Goal: Transaction & Acquisition: Purchase product/service

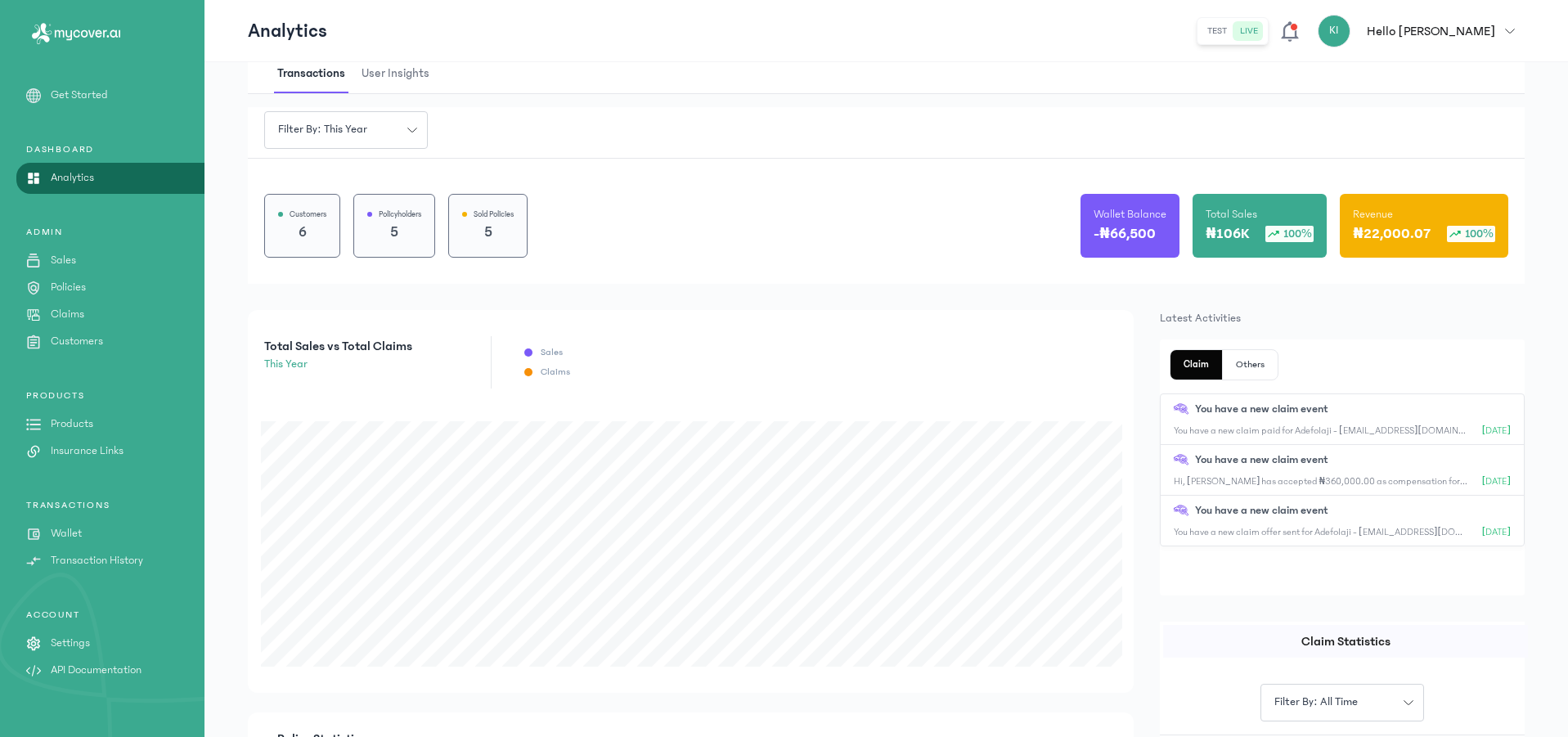
scroll to position [82, 0]
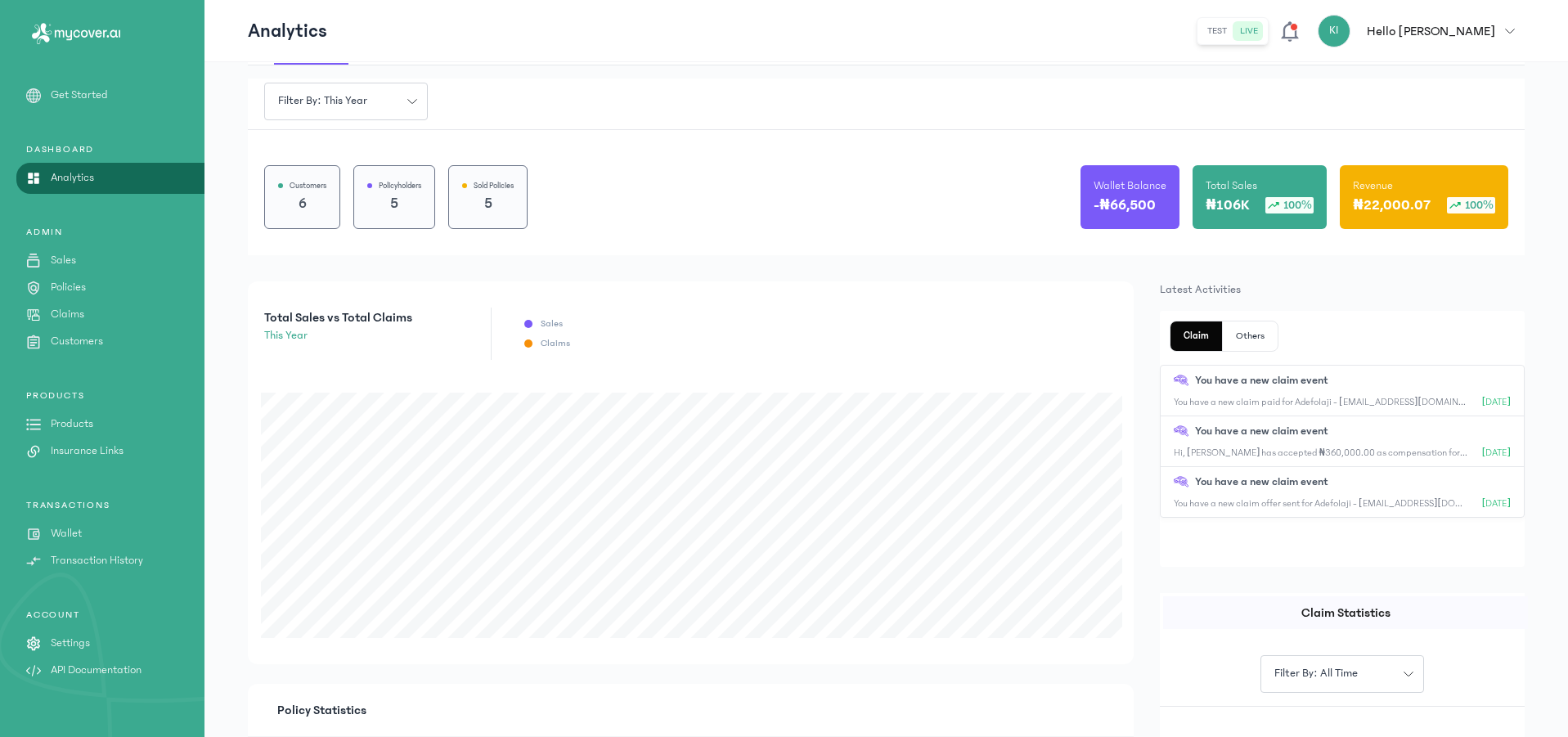
click at [68, 427] on p "Products" at bounding box center [72, 424] width 42 height 17
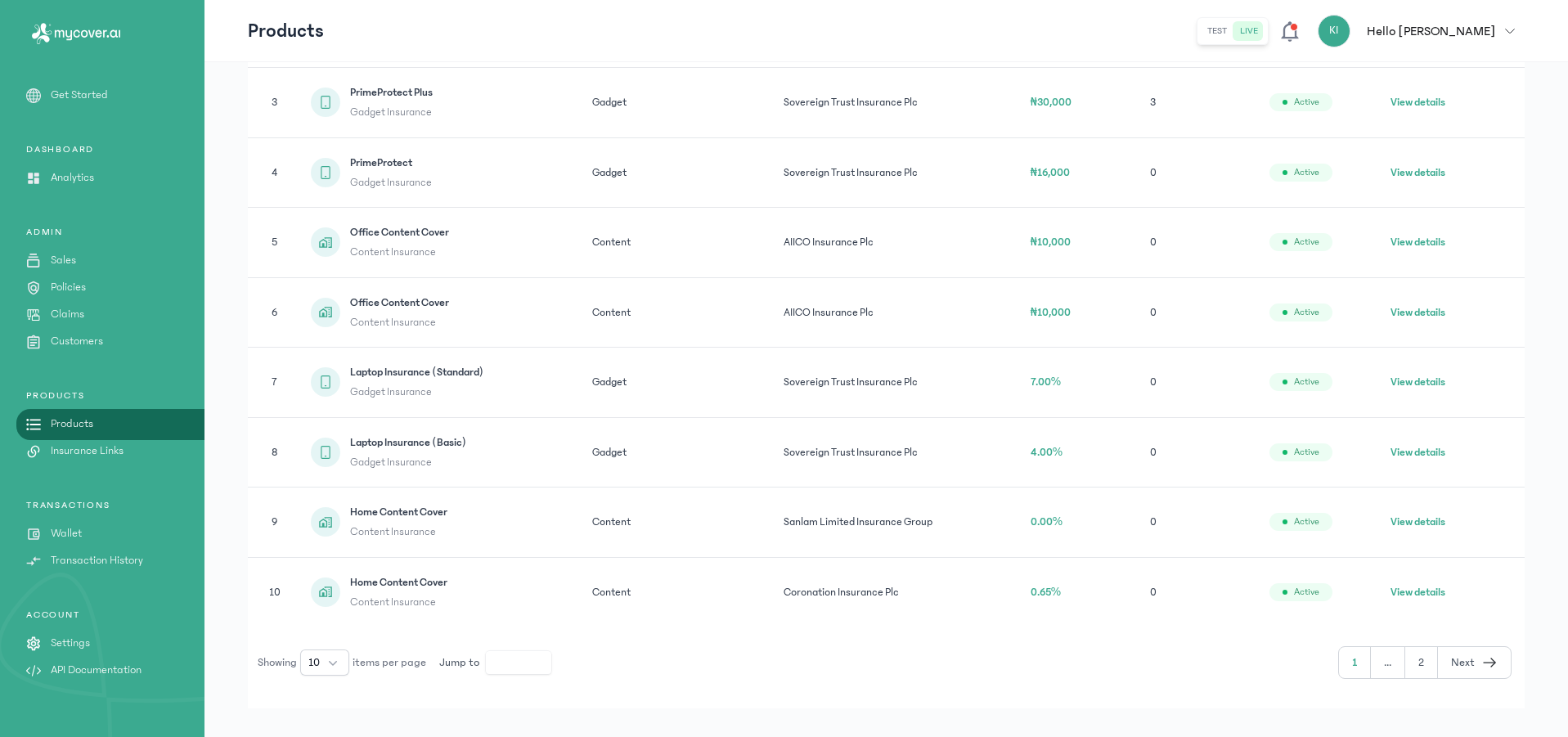
scroll to position [477, 0]
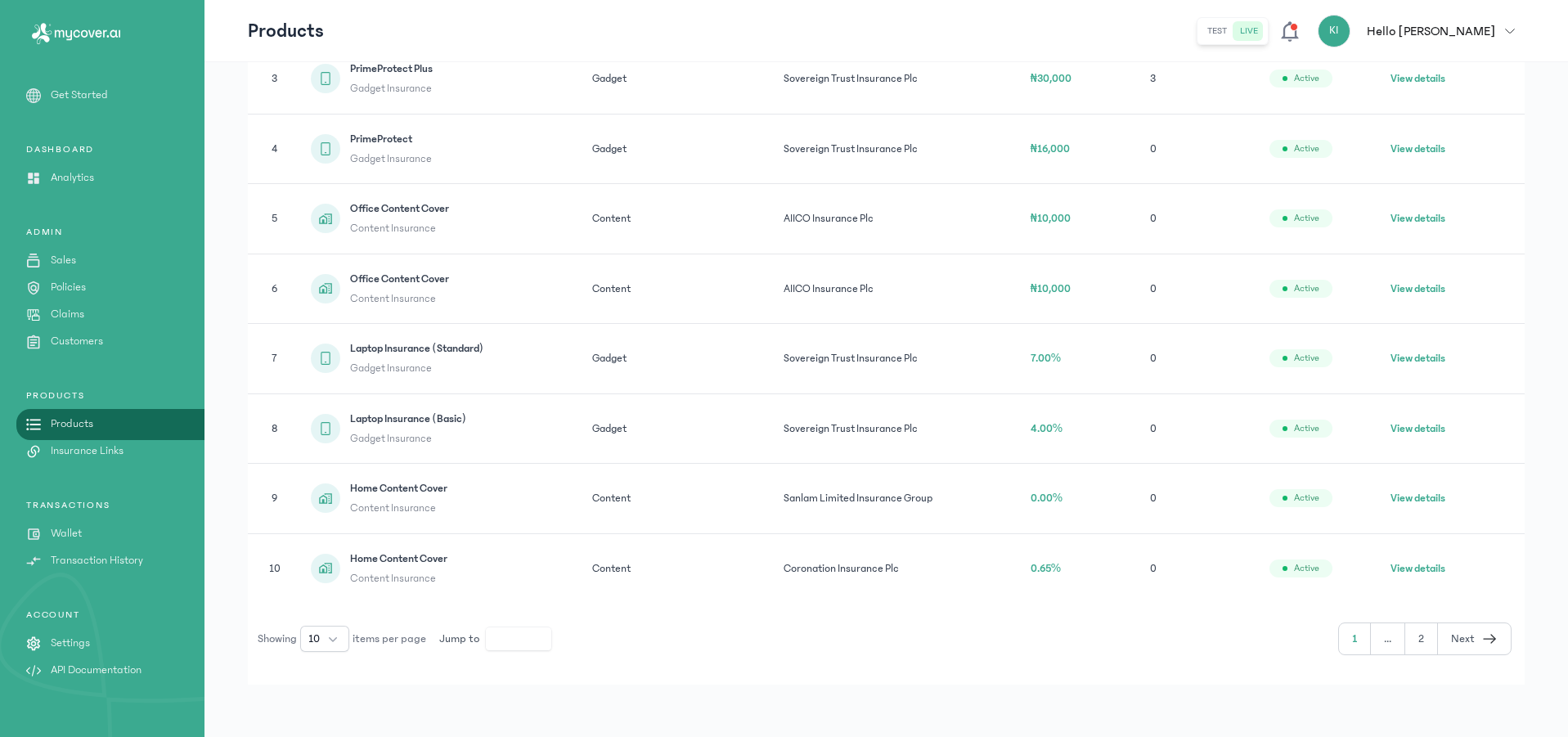
click at [1425, 642] on button "2" at bounding box center [1421, 639] width 33 height 31
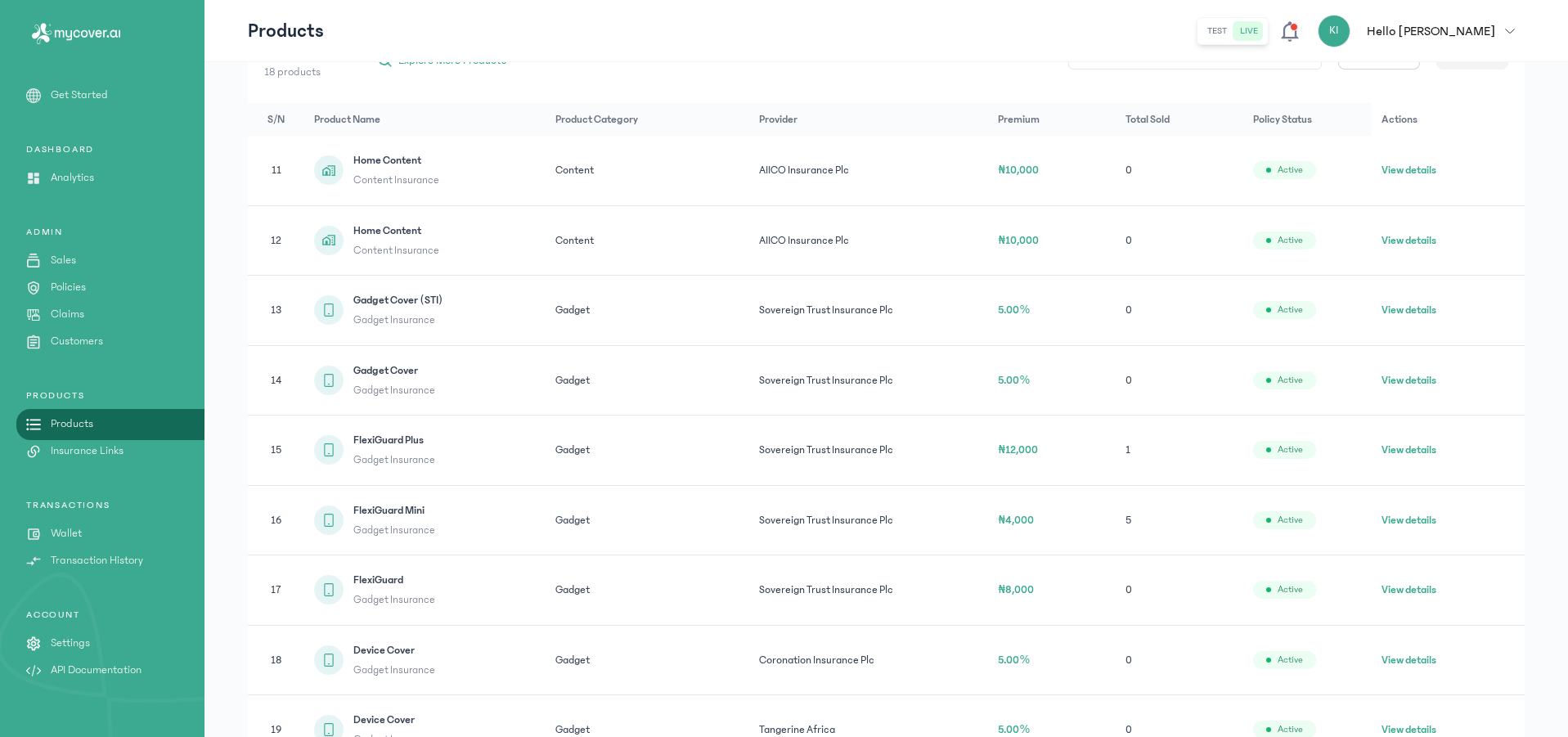
scroll to position [231, 0]
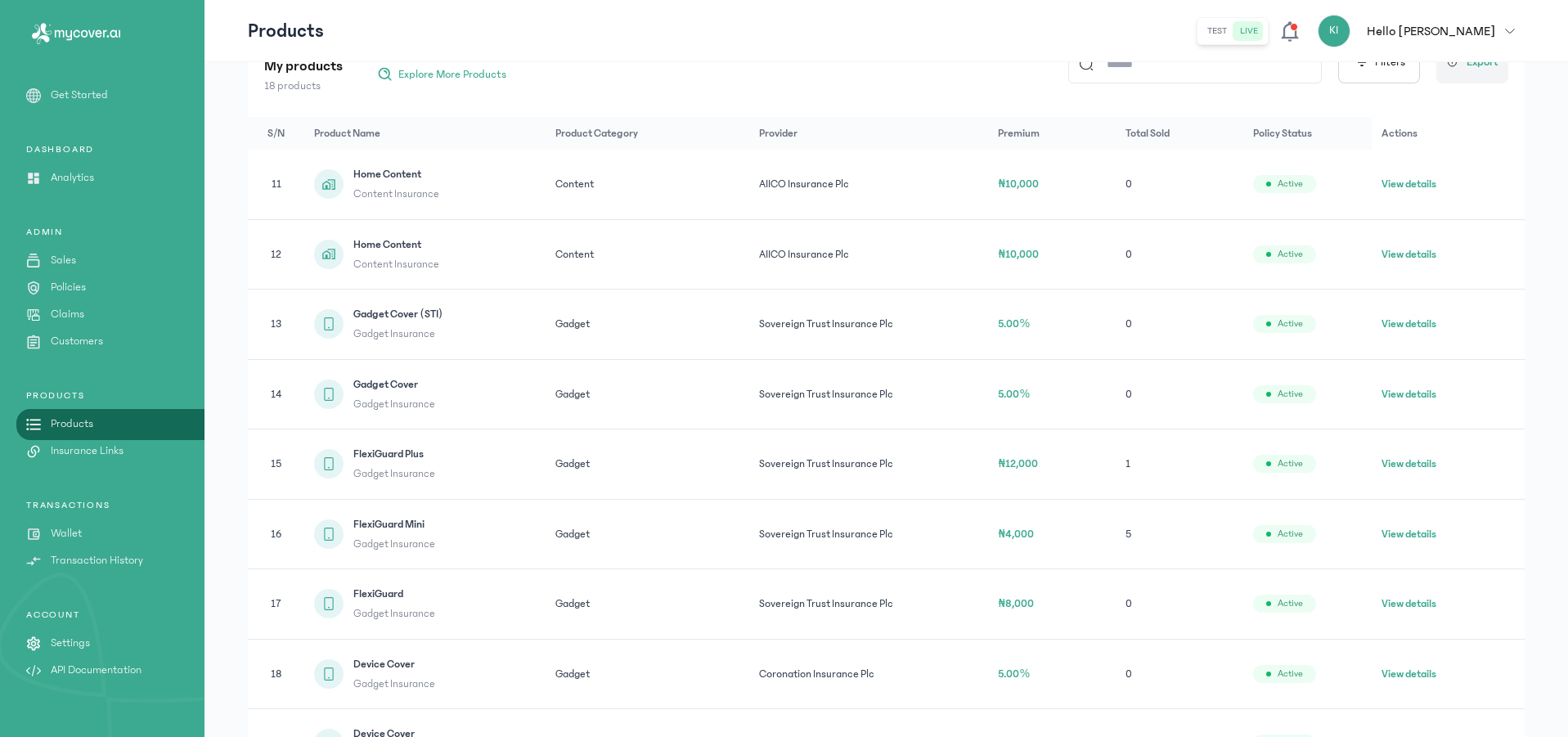
click at [507, 325] on div "Gadget Cover (STI) Gadget Insurance" at bounding box center [425, 324] width 221 height 37
click at [1390, 323] on button "View details" at bounding box center [1409, 324] width 55 height 16
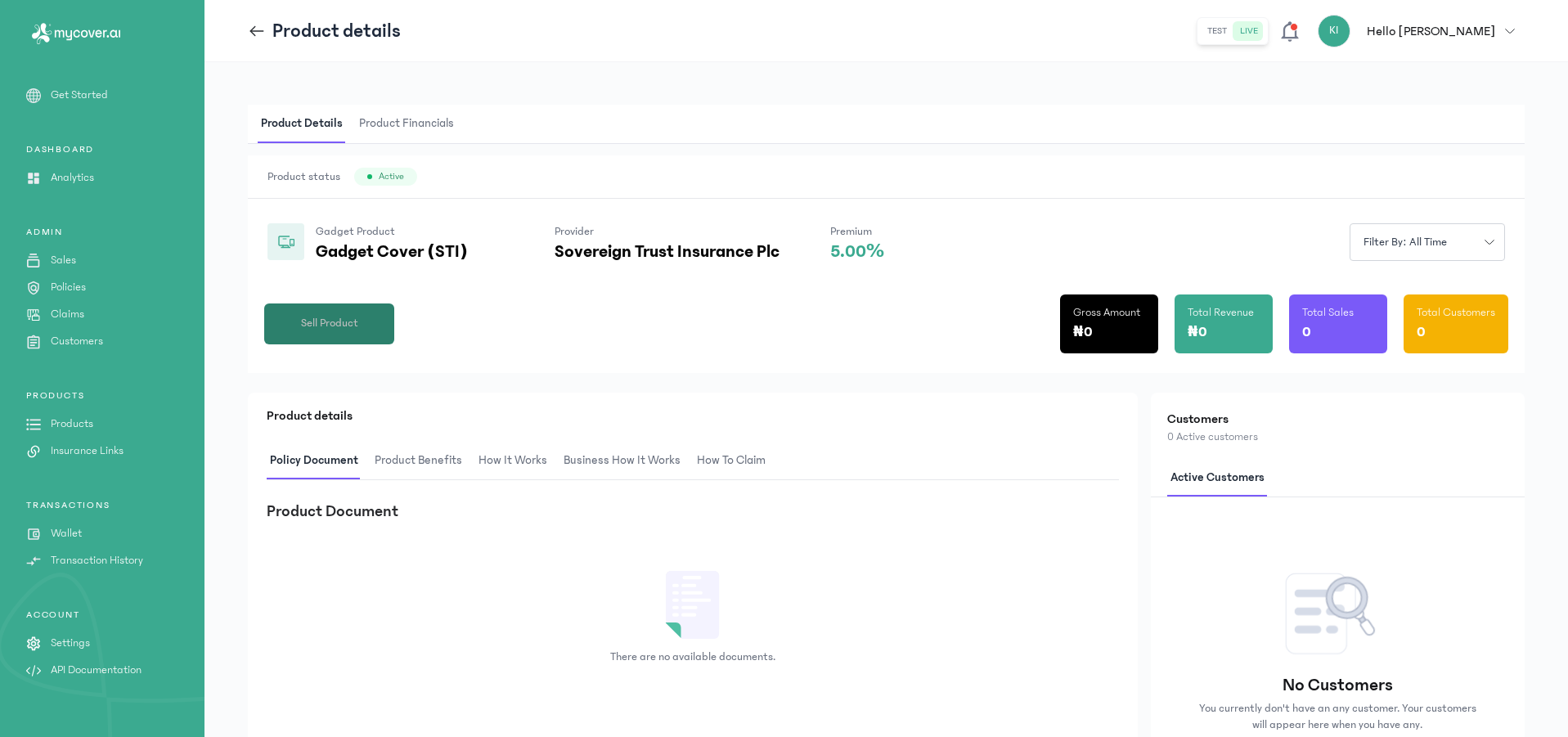
click at [344, 322] on span "Sell Product" at bounding box center [329, 324] width 58 height 17
click at [347, 330] on span "Sell Product" at bounding box center [329, 324] width 58 height 17
click at [359, 322] on button "Sell Product" at bounding box center [329, 324] width 130 height 41
click at [258, 36] on icon at bounding box center [257, 30] width 18 height 18
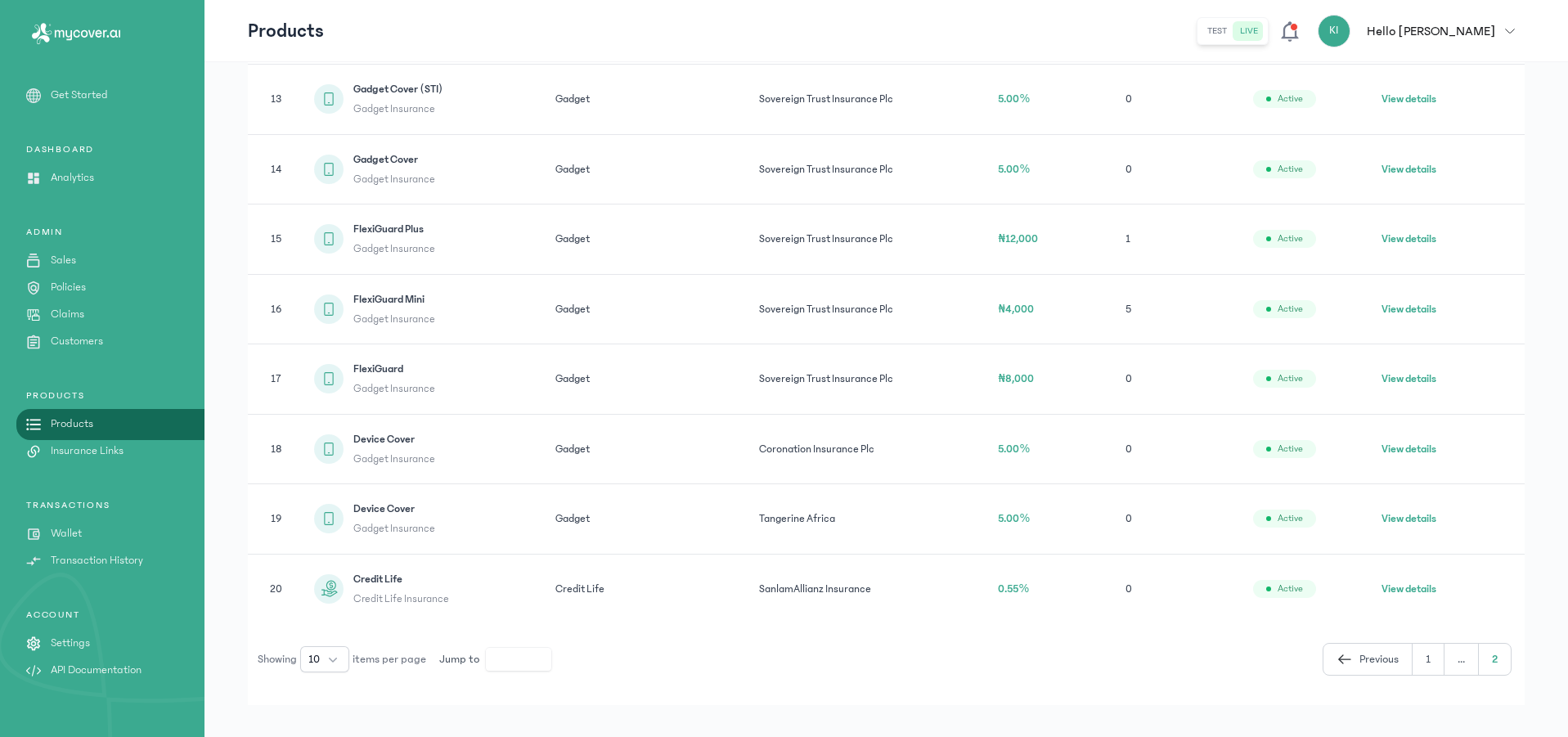
scroll to position [477, 0]
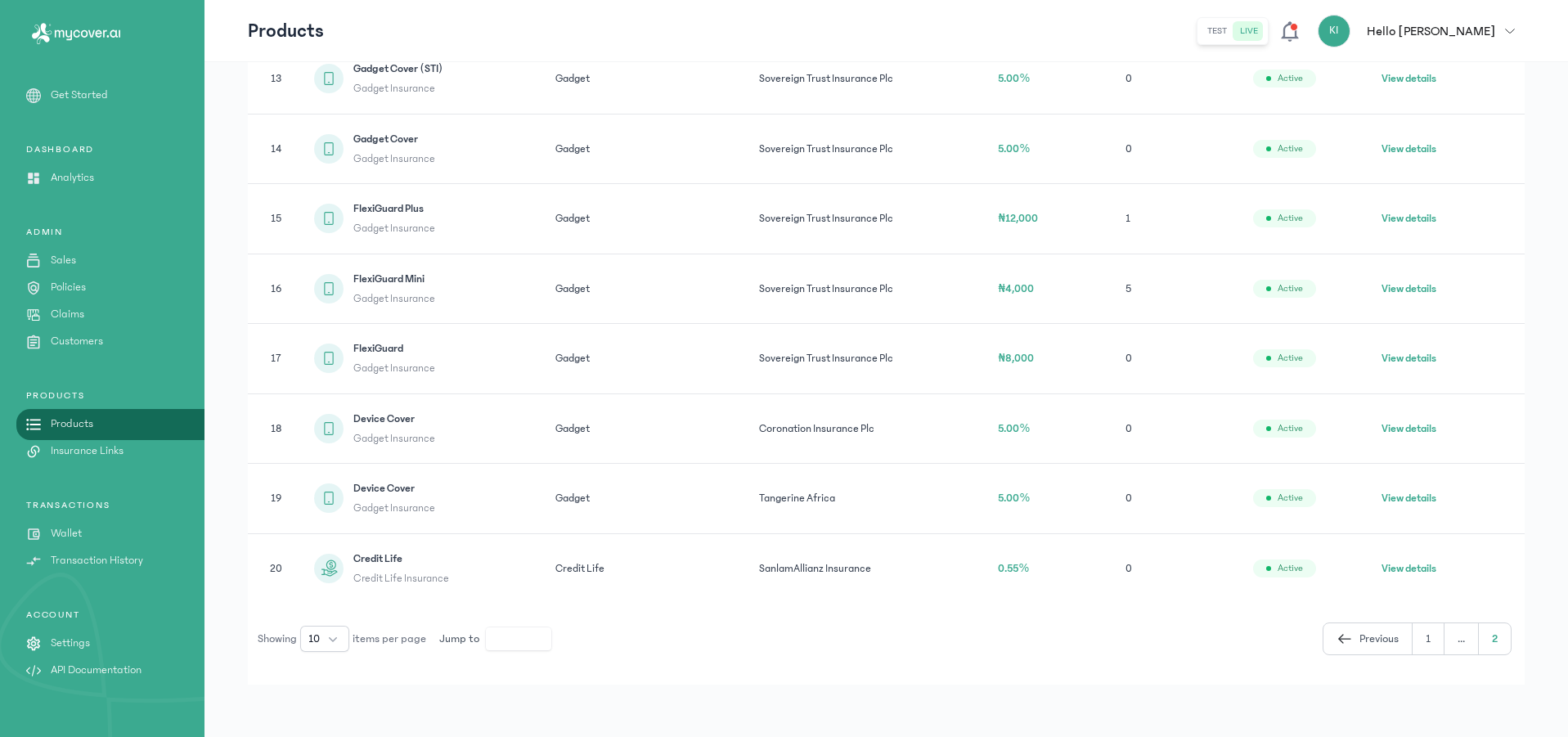
click at [1396, 568] on button "View details" at bounding box center [1409, 568] width 55 height 16
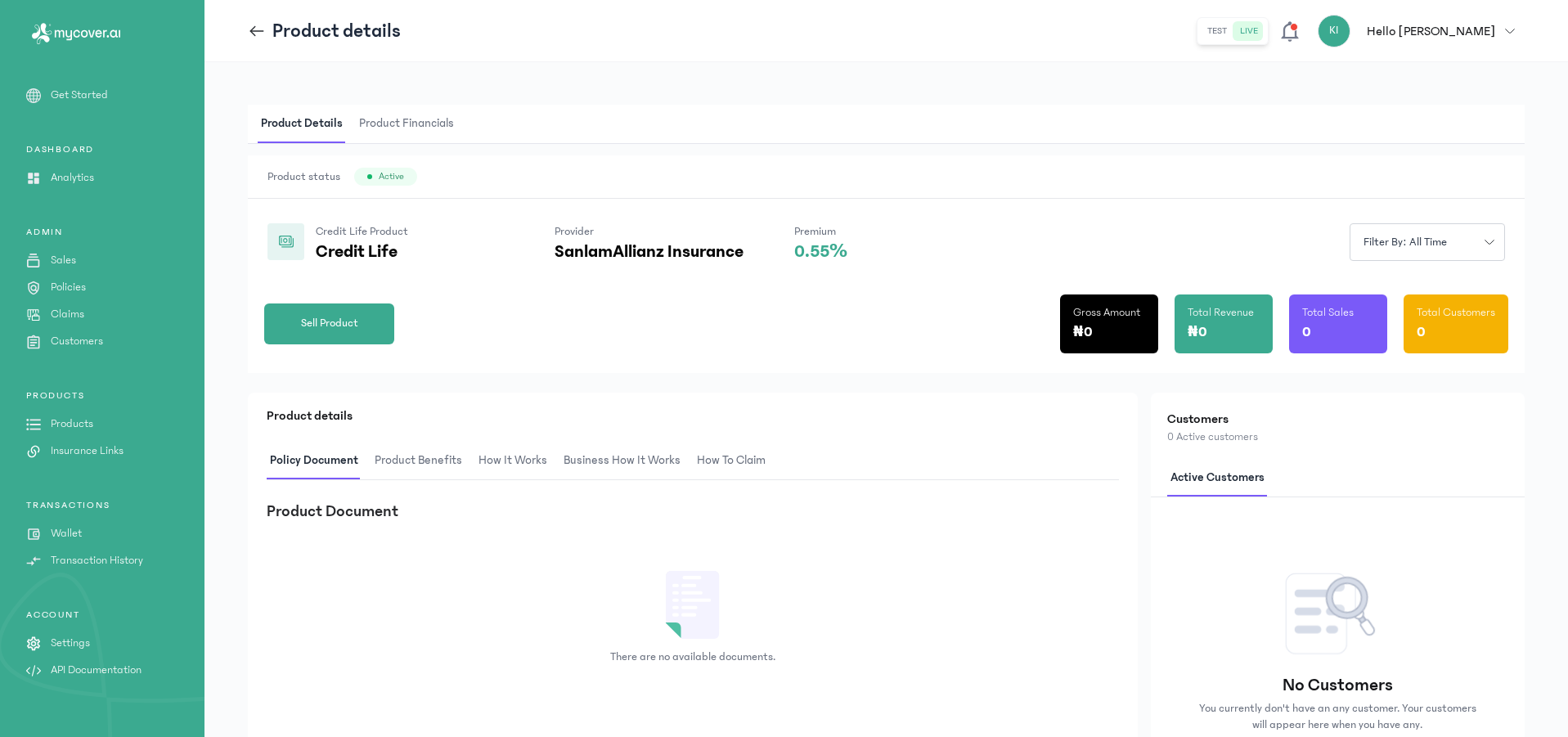
click at [254, 27] on icon at bounding box center [253, 30] width 6 height 10
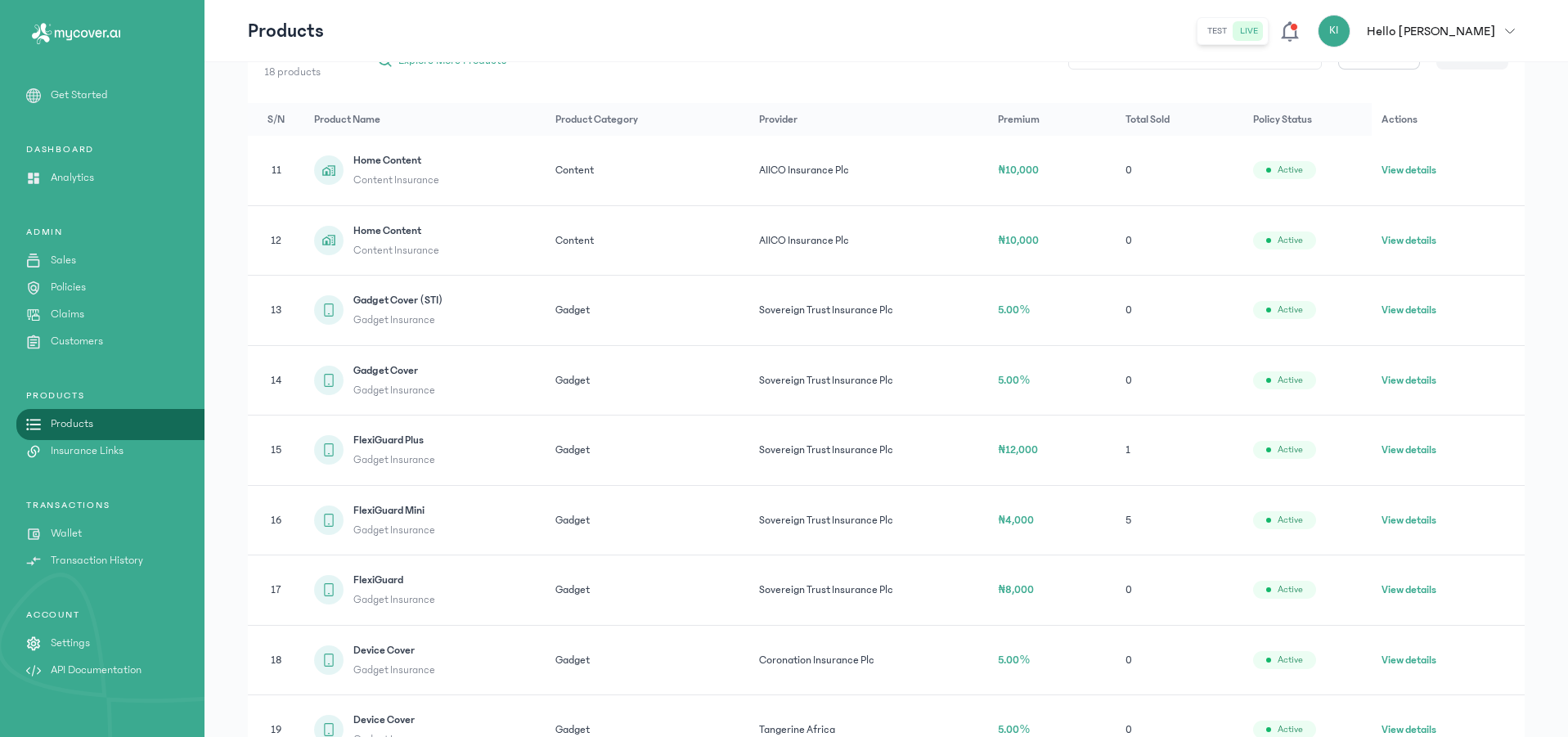
scroll to position [327, 0]
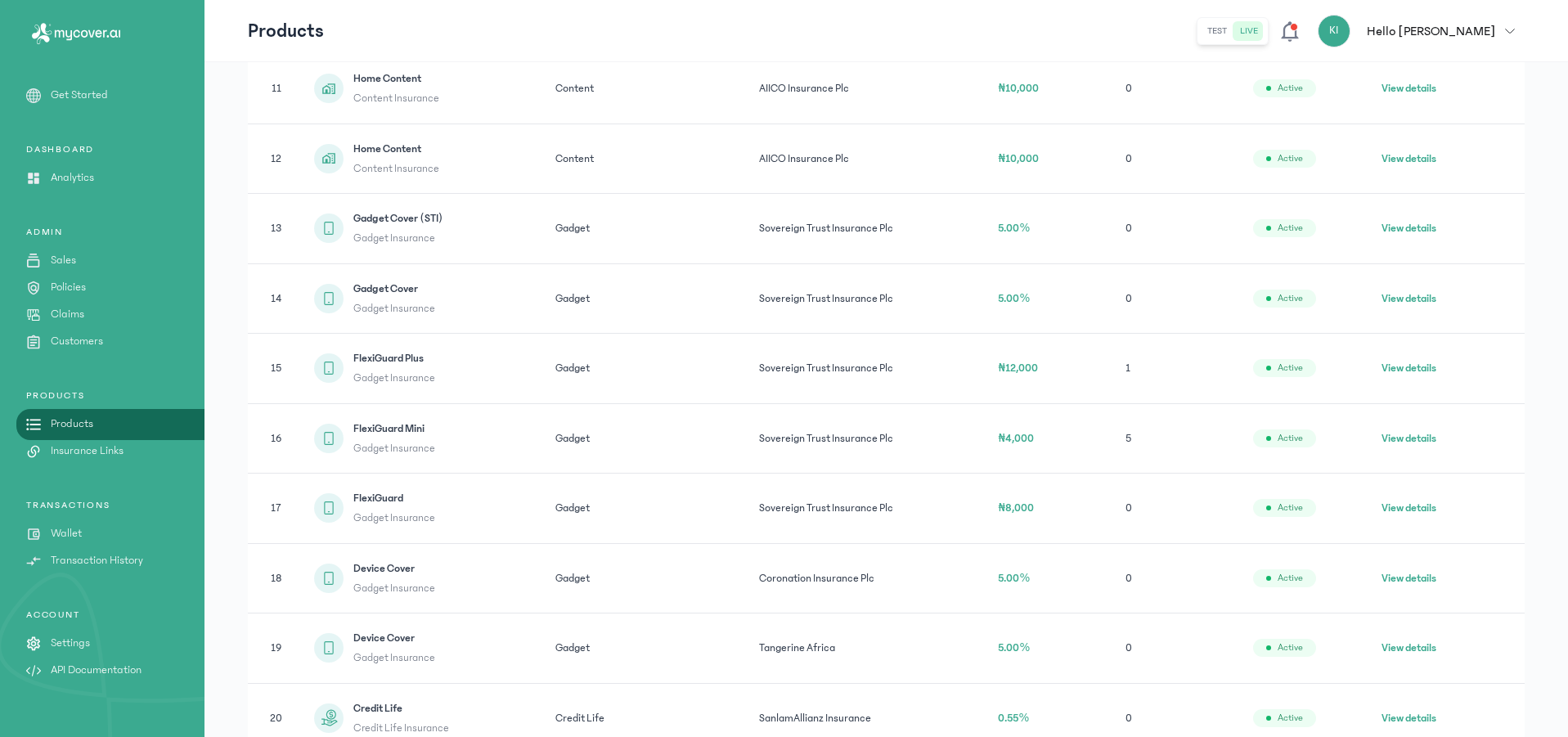
click at [1392, 232] on button "View details" at bounding box center [1409, 227] width 55 height 16
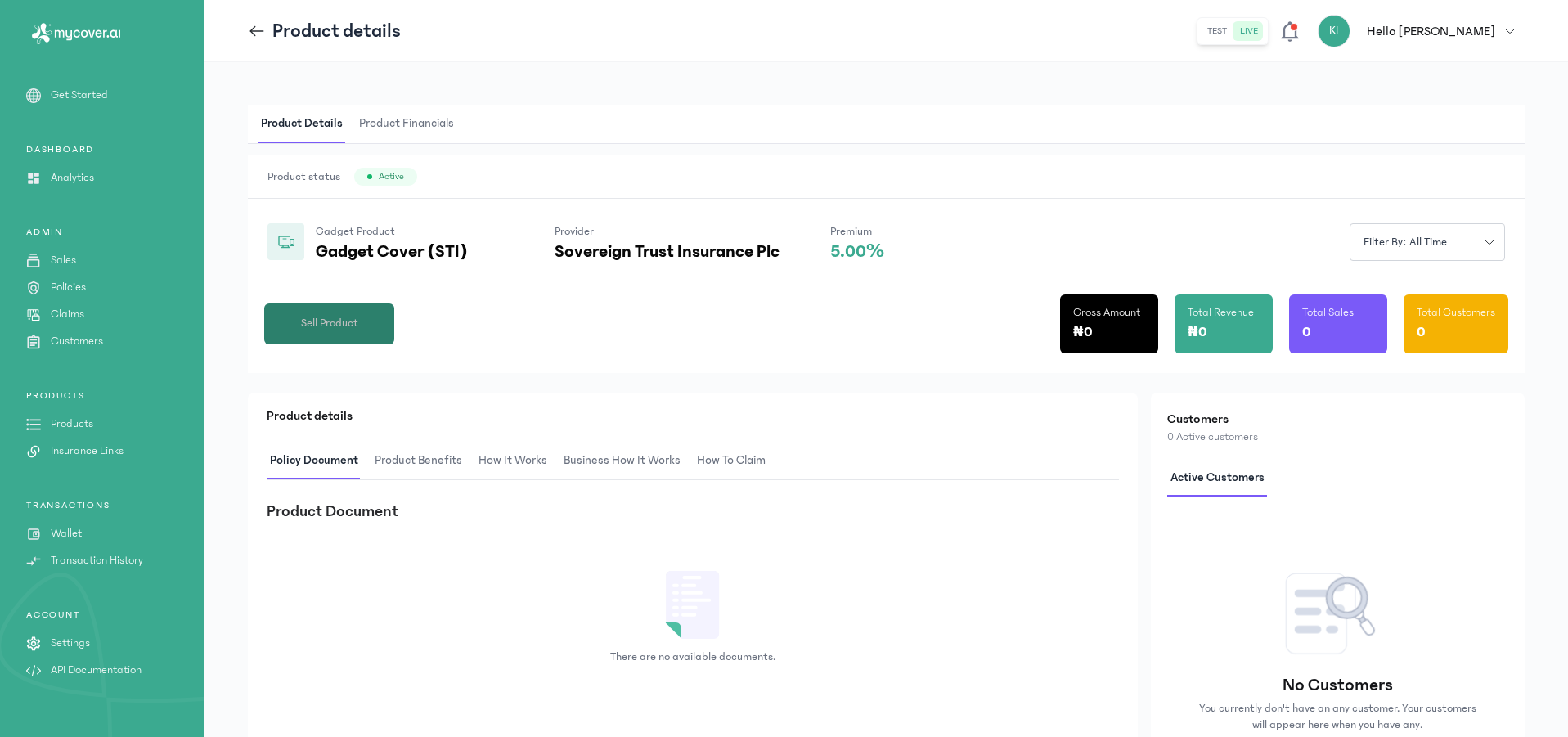
click at [353, 323] on span "Sell Product" at bounding box center [329, 324] width 58 height 17
